Goal: Task Accomplishment & Management: Manage account settings

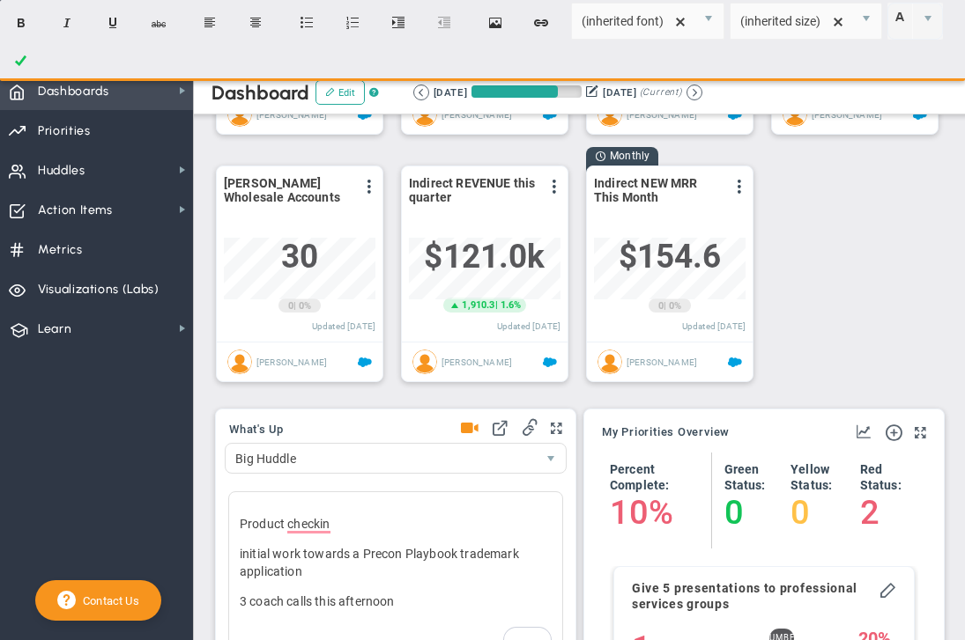
click at [85, 94] on span "Dashboards" at bounding box center [73, 91] width 71 height 37
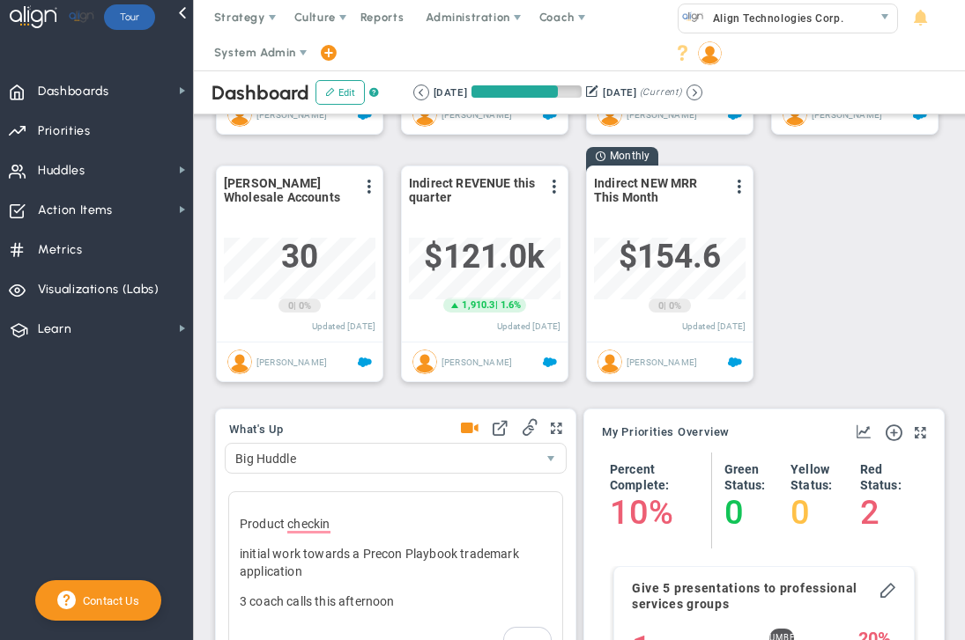
click at [868, 211] on div "# of coaches who have at least 1 client View Historical Graph Edit Make "No Cha…" at bounding box center [572, 150] width 749 height 495
click at [299, 53] on span at bounding box center [303, 53] width 14 height 14
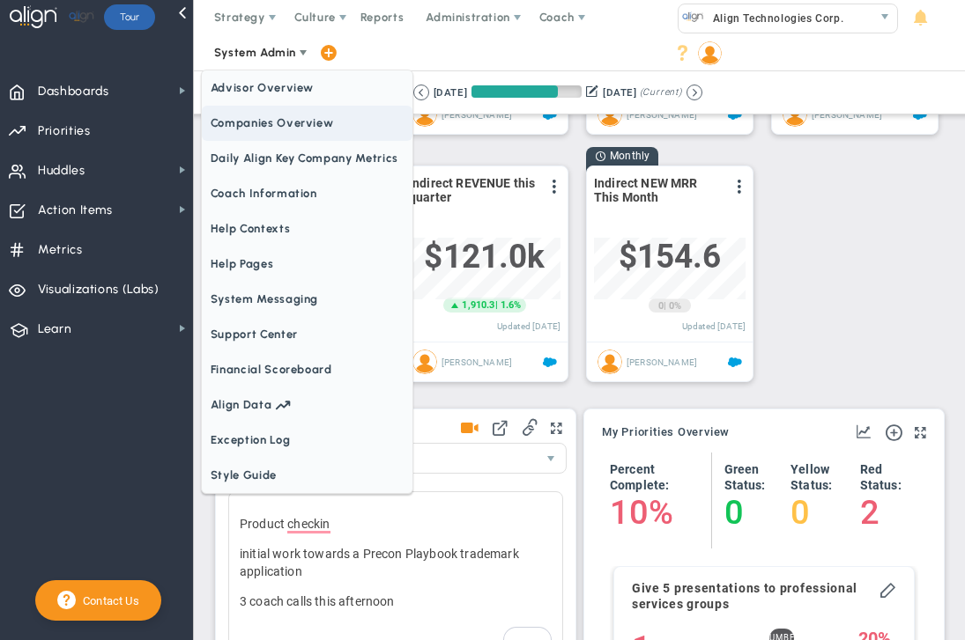
click at [295, 130] on span "Companies Overview" at bounding box center [307, 123] width 211 height 35
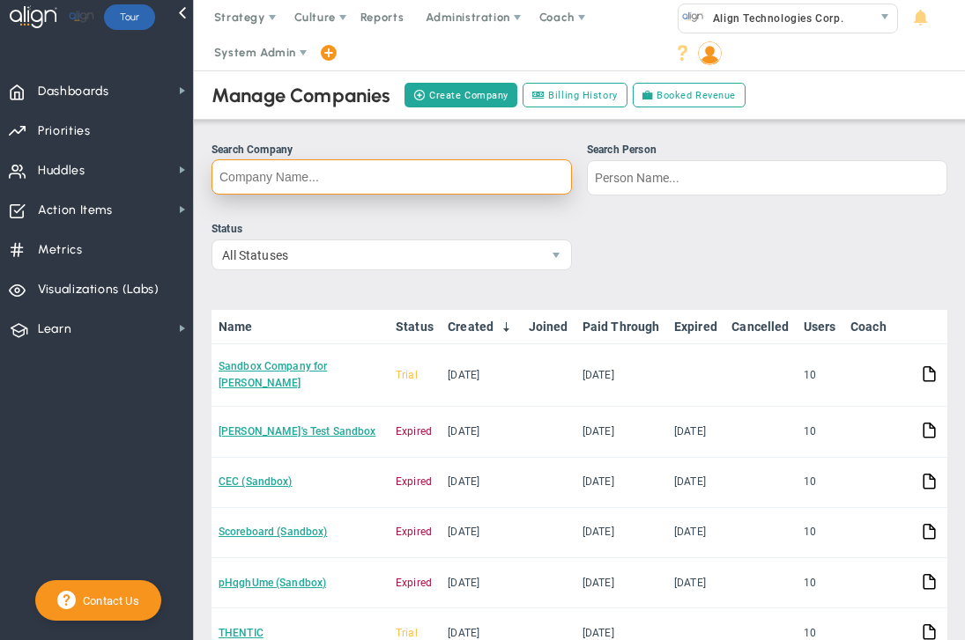
click at [301, 189] on input "Search Company" at bounding box center [391, 176] width 360 height 35
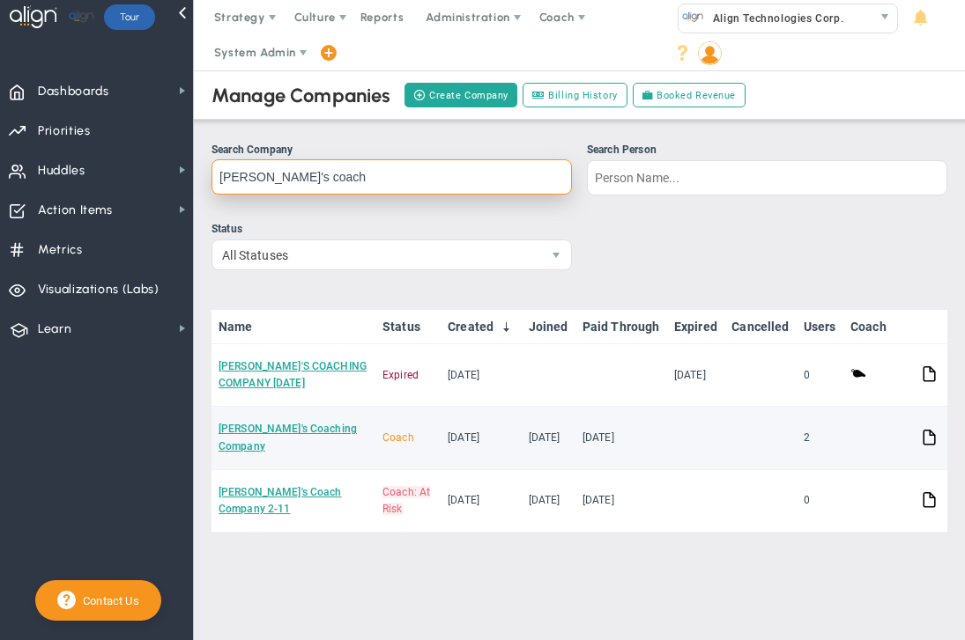
type input "[PERSON_NAME]'s coach"
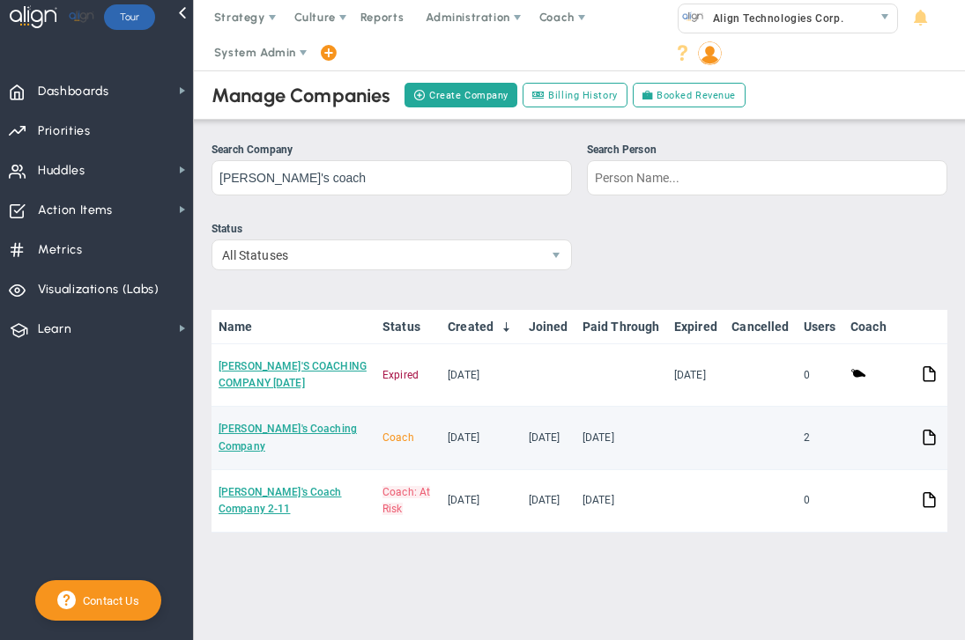
click at [255, 437] on td "[PERSON_NAME]'s Coaching Company" at bounding box center [293, 438] width 164 height 63
click at [254, 427] on link "[PERSON_NAME]'s Coaching Company" at bounding box center [287, 437] width 138 height 29
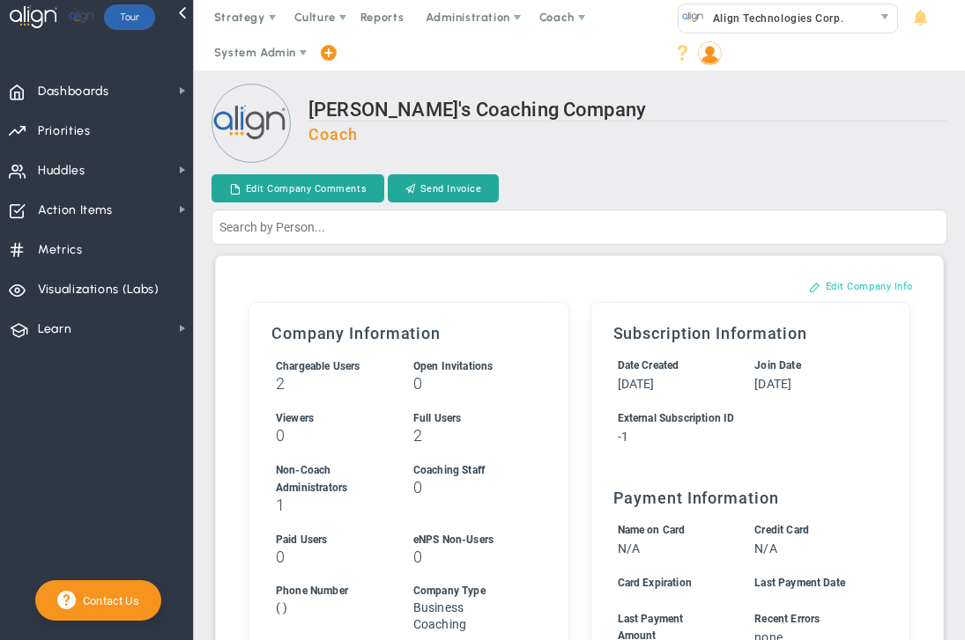
click at [848, 285] on button "Edit Company Info" at bounding box center [860, 286] width 139 height 28
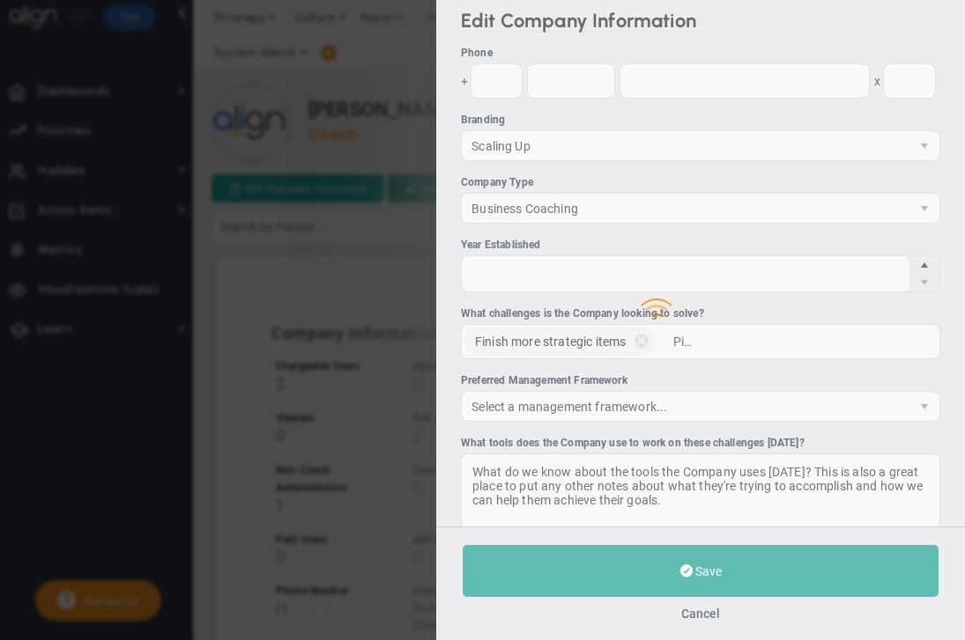
type input "-1"
checkbox input "true"
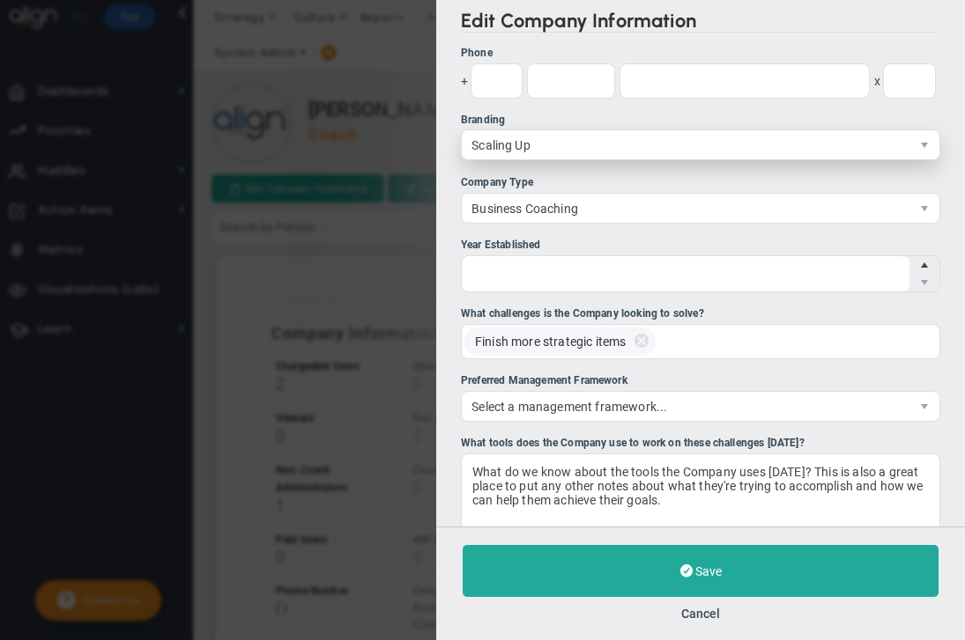
click at [513, 146] on span "Scaling Up" at bounding box center [686, 144] width 448 height 29
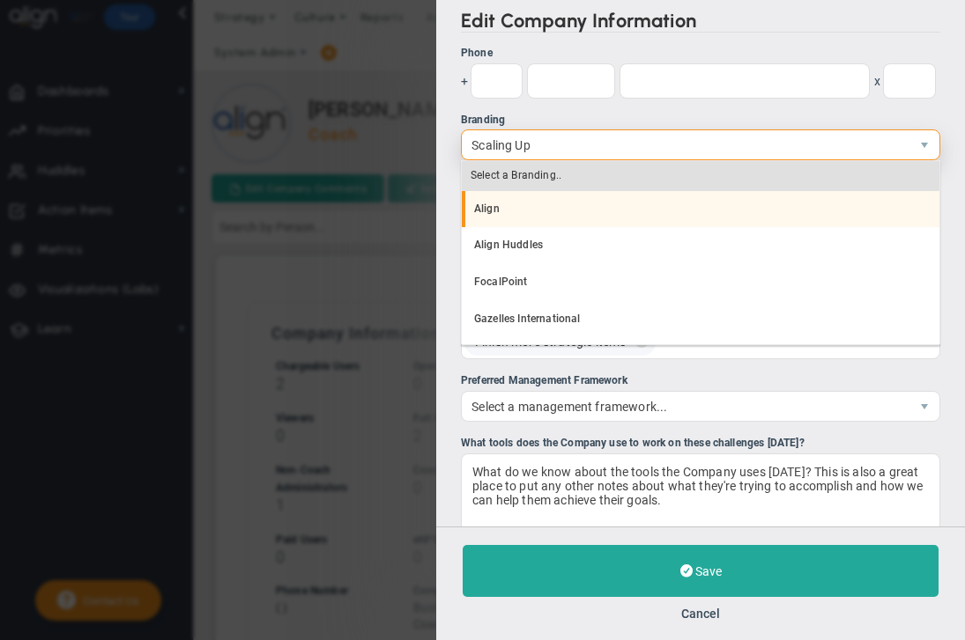
click at [499, 210] on li "Align" at bounding box center [701, 209] width 478 height 37
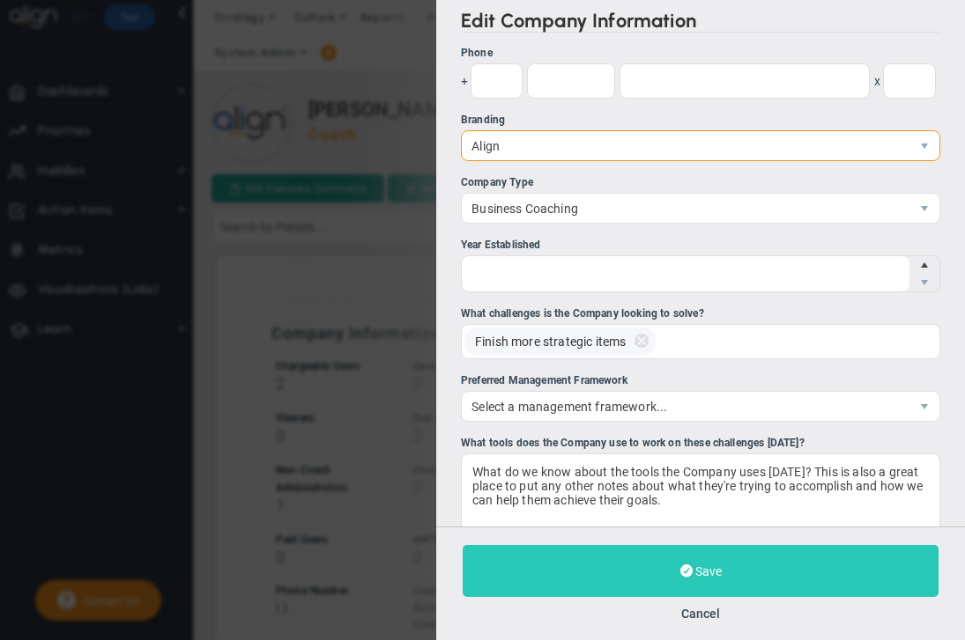
click at [714, 569] on span "Save" at bounding box center [708, 572] width 26 height 14
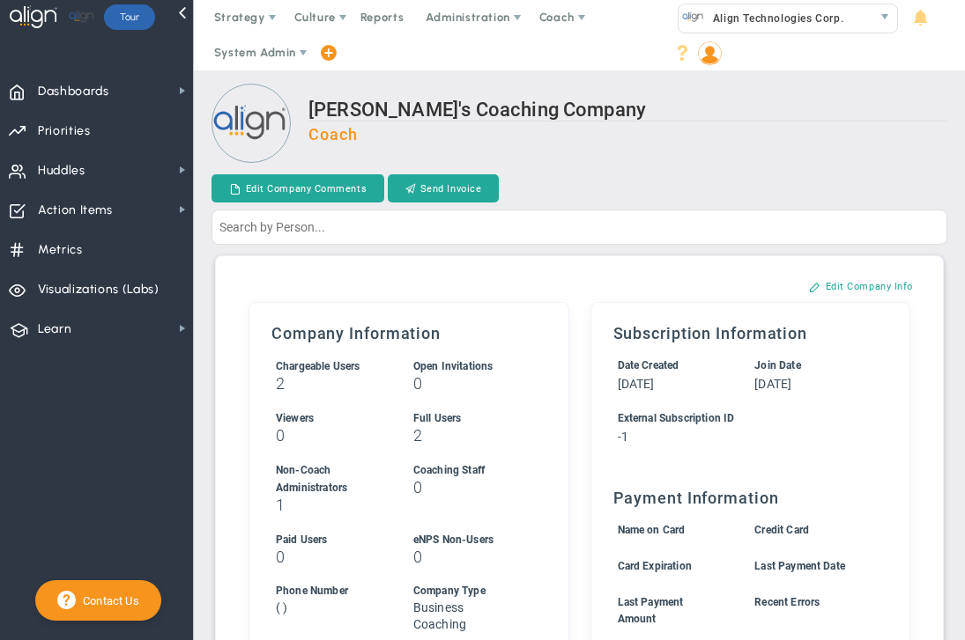
click at [706, 57] on img at bounding box center [710, 53] width 24 height 24
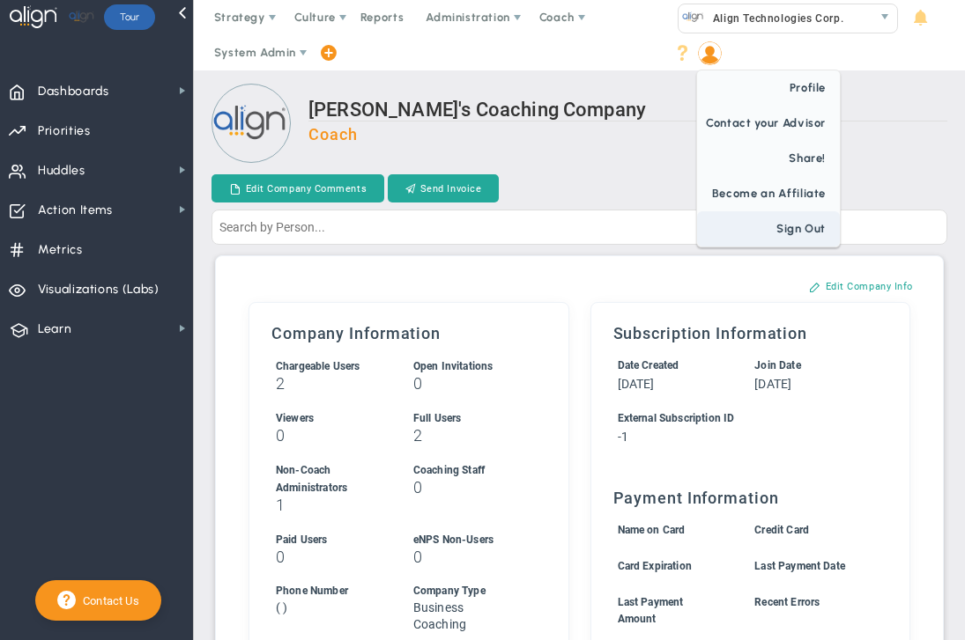
click at [791, 230] on span "Sign Out" at bounding box center [768, 228] width 143 height 35
